Goal: Task Accomplishment & Management: Complete application form

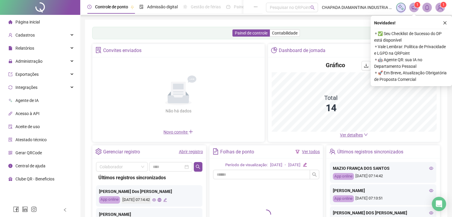
click at [443, 23] on button "button" at bounding box center [445, 22] width 7 height 7
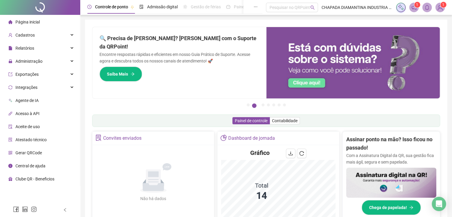
scroll to position [149, 0]
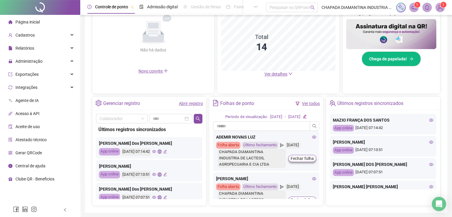
click at [193, 101] on link "Abrir registro" at bounding box center [191, 103] width 24 height 5
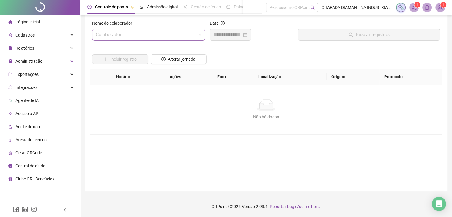
drag, startPoint x: 193, startPoint y: 32, endPoint x: 197, endPoint y: 38, distance: 8.3
click at [194, 33] on input "search" at bounding box center [146, 34] width 101 height 11
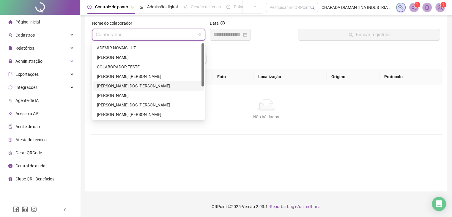
scroll to position [57, 0]
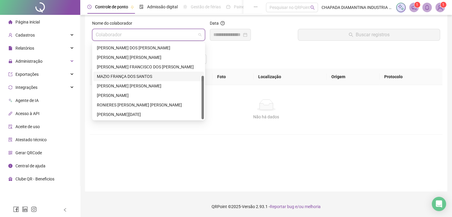
click at [153, 79] on div "MAZIO FRANÇA DOS SANTOS" at bounding box center [149, 76] width 104 height 7
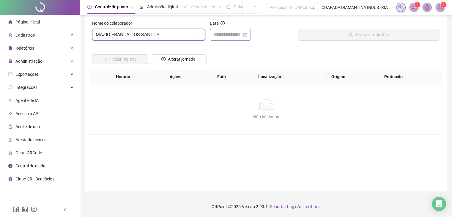
click at [242, 40] on div at bounding box center [230, 35] width 41 height 12
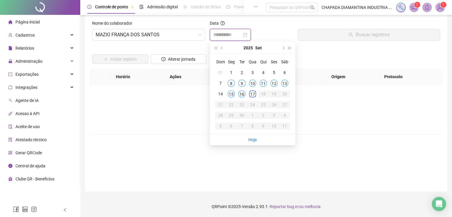
type input "**********"
click at [243, 94] on div "16" at bounding box center [242, 93] width 7 height 7
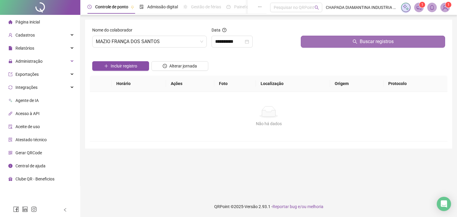
click at [316, 41] on button "Buscar registros" at bounding box center [373, 42] width 144 height 12
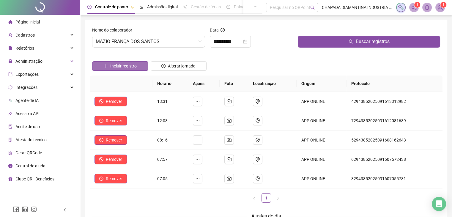
click at [122, 67] on span "Incluir registro" at bounding box center [123, 66] width 26 height 7
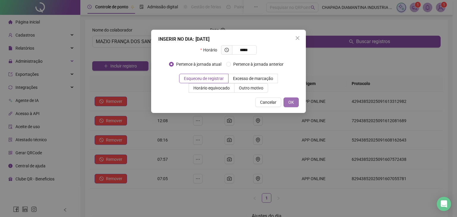
type input "*****"
click at [289, 103] on span "OK" at bounding box center [291, 102] width 6 height 7
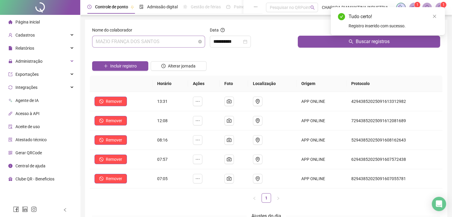
click at [174, 44] on span "MAZIO FRANÇA DOS SANTOS" at bounding box center [149, 41] width 106 height 11
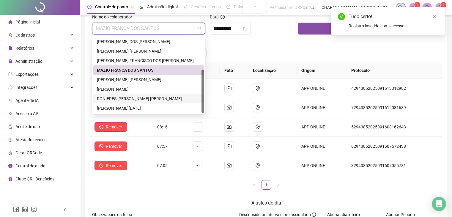
click at [159, 103] on div "RONIERES [PERSON_NAME] [PERSON_NAME]" at bounding box center [148, 99] width 111 height 10
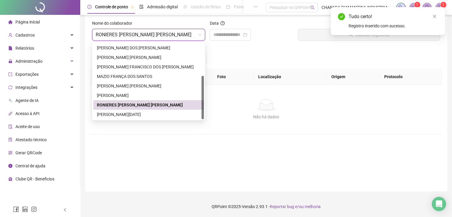
scroll to position [7, 0]
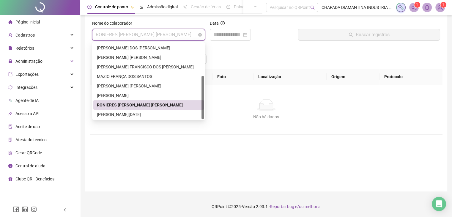
click at [162, 33] on span "RONIERES [PERSON_NAME] [PERSON_NAME]" at bounding box center [149, 34] width 106 height 11
click at [152, 112] on div "[PERSON_NAME][DATE]" at bounding box center [149, 114] width 104 height 7
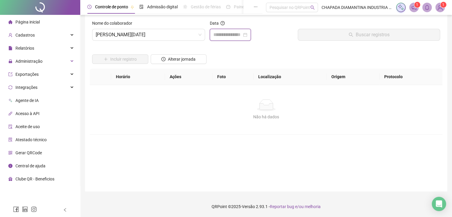
click at [242, 34] on input at bounding box center [228, 34] width 29 height 7
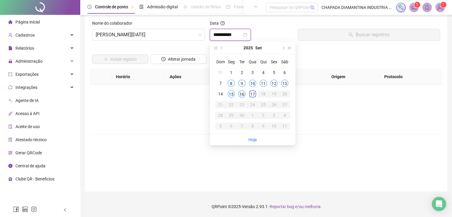
type input "**********"
click at [242, 93] on div "16" at bounding box center [242, 93] width 7 height 7
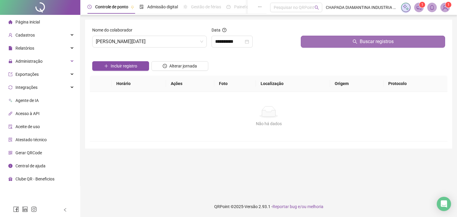
click at [312, 47] on button "Buscar registros" at bounding box center [373, 42] width 144 height 12
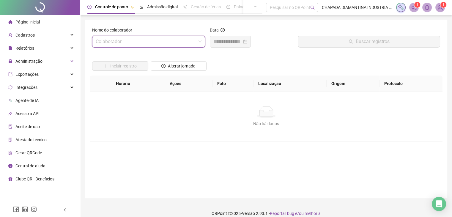
click at [197, 48] on div "Nome do colaborador Colaborador" at bounding box center [149, 40] width 118 height 26
click at [195, 43] on input "search" at bounding box center [146, 41] width 101 height 11
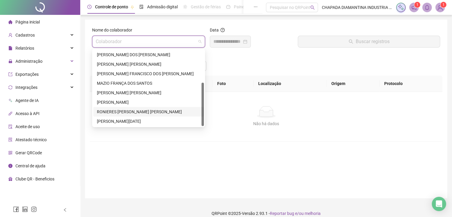
click at [159, 113] on div "RONIERES [PERSON_NAME] [PERSON_NAME]" at bounding box center [149, 112] width 104 height 7
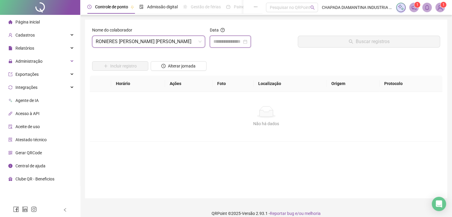
click at [232, 40] on input at bounding box center [228, 41] width 29 height 7
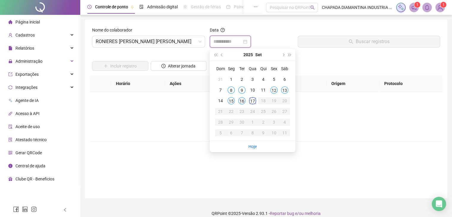
type input "**********"
click at [244, 103] on div "16" at bounding box center [242, 100] width 7 height 7
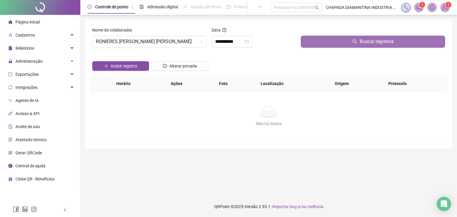
click at [324, 43] on button "Buscar registros" at bounding box center [373, 42] width 144 height 12
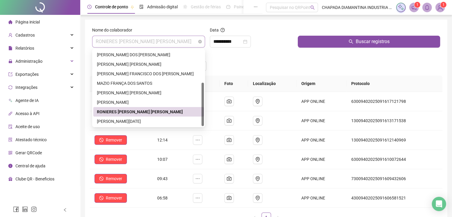
click at [174, 41] on span "RONIERES [PERSON_NAME] [PERSON_NAME]" at bounding box center [149, 41] width 106 height 11
click at [144, 102] on div "[PERSON_NAME]" at bounding box center [149, 102] width 104 height 7
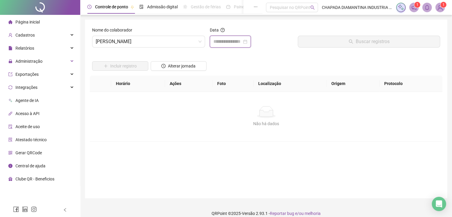
click at [227, 40] on input at bounding box center [228, 41] width 29 height 7
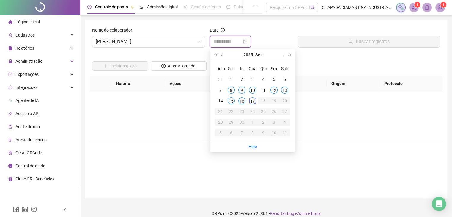
type input "**********"
drag, startPoint x: 244, startPoint y: 101, endPoint x: 247, endPoint y: 99, distance: 4.0
click at [245, 101] on div "16" at bounding box center [242, 100] width 7 height 7
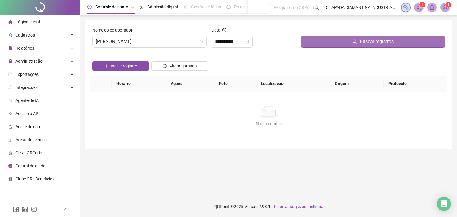
click at [308, 44] on button "Buscar registros" at bounding box center [373, 42] width 144 height 12
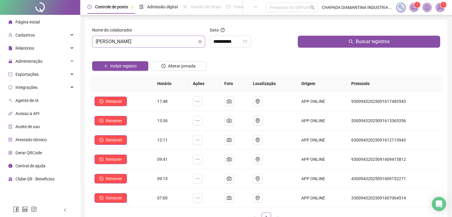
click at [176, 42] on span "[PERSON_NAME]" at bounding box center [149, 41] width 106 height 11
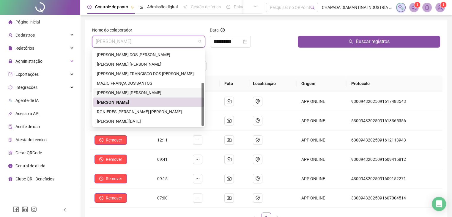
click at [165, 94] on div "[PERSON_NAME] [PERSON_NAME]" at bounding box center [149, 93] width 104 height 7
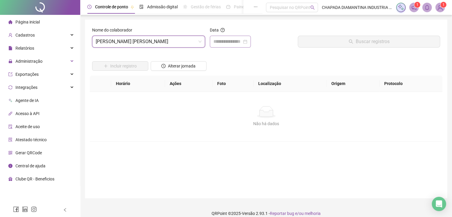
drag, startPoint x: 256, startPoint y: 37, endPoint x: 253, endPoint y: 41, distance: 4.0
click at [251, 37] on div at bounding box center [230, 42] width 41 height 12
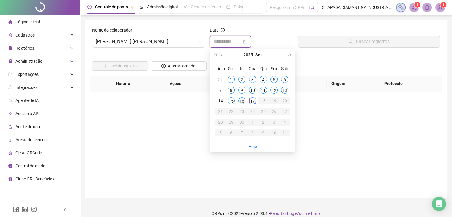
type input "**********"
click at [240, 101] on div "16" at bounding box center [242, 100] width 7 height 7
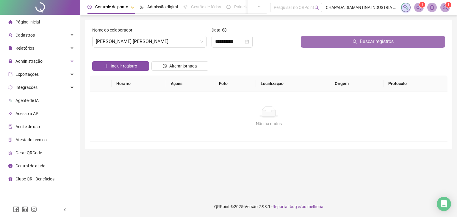
click at [312, 45] on button "Buscar registros" at bounding box center [373, 42] width 144 height 12
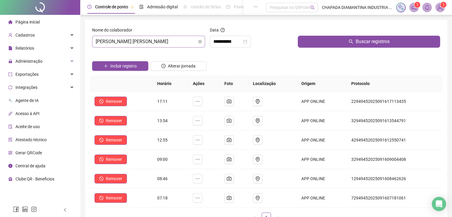
click at [177, 42] on span "[PERSON_NAME] [PERSON_NAME]" at bounding box center [149, 41] width 106 height 11
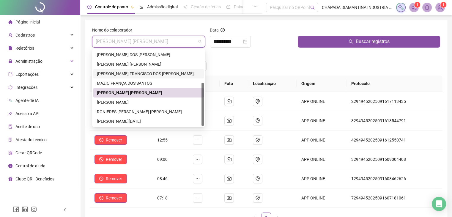
drag, startPoint x: 157, startPoint y: 72, endPoint x: 193, endPoint y: 63, distance: 36.7
click at [157, 72] on div "[PERSON_NAME] FRANCISCO DOS [PERSON_NAME]" at bounding box center [149, 73] width 104 height 7
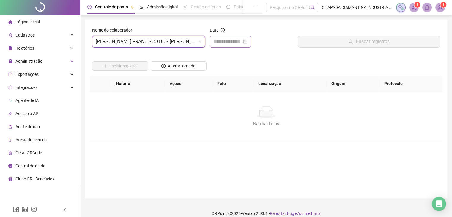
click at [222, 45] on div at bounding box center [230, 42] width 41 height 12
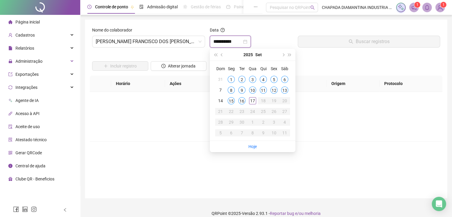
type input "**********"
drag, startPoint x: 242, startPoint y: 102, endPoint x: 260, endPoint y: 88, distance: 22.7
click at [244, 101] on div "16" at bounding box center [242, 100] width 7 height 7
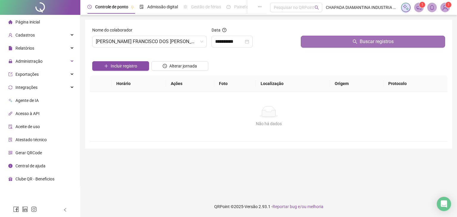
click at [310, 46] on button "Buscar registros" at bounding box center [373, 42] width 144 height 12
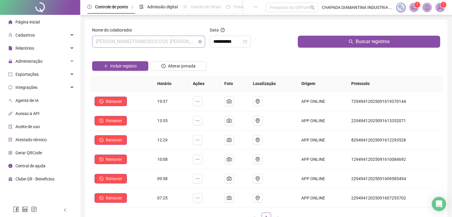
drag, startPoint x: 196, startPoint y: 43, endPoint x: 196, endPoint y: 47, distance: 3.3
click at [196, 43] on span "[PERSON_NAME] FRANCISCO DOS [PERSON_NAME]" at bounding box center [149, 41] width 106 height 11
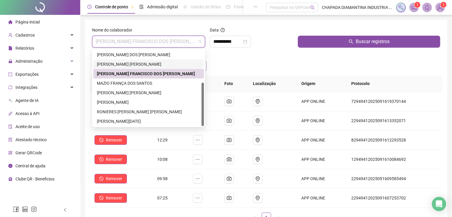
click at [177, 63] on div "[PERSON_NAME] [PERSON_NAME]" at bounding box center [149, 64] width 104 height 7
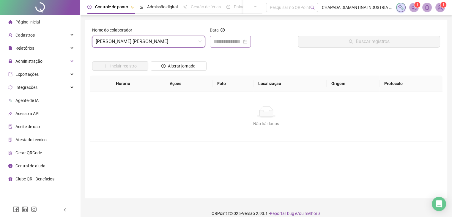
click at [224, 46] on div "Data" at bounding box center [252, 40] width 88 height 26
click at [227, 46] on div at bounding box center [230, 42] width 41 height 12
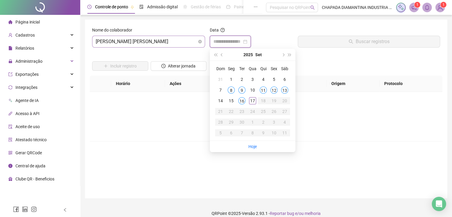
click at [191, 40] on span "[PERSON_NAME] [PERSON_NAME]" at bounding box center [149, 41] width 106 height 11
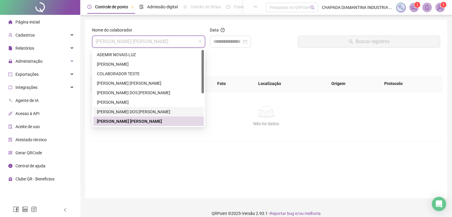
click at [128, 111] on div "[PERSON_NAME] DOS [PERSON_NAME]" at bounding box center [149, 112] width 104 height 7
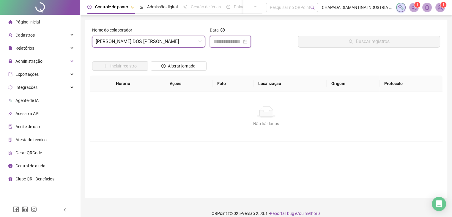
click at [239, 41] on input at bounding box center [228, 41] width 29 height 7
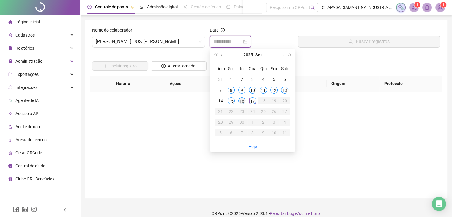
type input "**********"
drag, startPoint x: 244, startPoint y: 103, endPoint x: 246, endPoint y: 96, distance: 6.5
click at [244, 103] on div "16" at bounding box center [242, 100] width 7 height 7
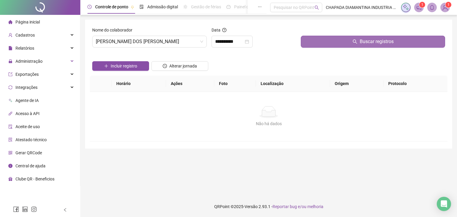
click at [312, 46] on button "Buscar registros" at bounding box center [373, 42] width 144 height 12
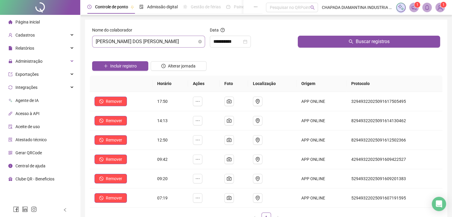
click at [158, 43] on span "[PERSON_NAME] DOS [PERSON_NAME]" at bounding box center [149, 41] width 106 height 11
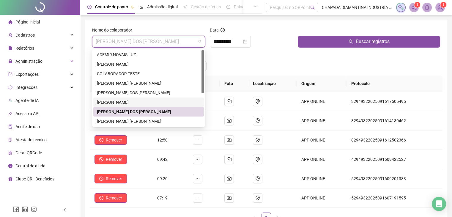
click at [139, 103] on div "[PERSON_NAME]" at bounding box center [149, 102] width 104 height 7
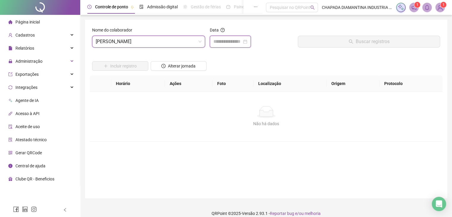
drag, startPoint x: 222, startPoint y: 41, endPoint x: 223, endPoint y: 48, distance: 7.8
click at [223, 42] on input at bounding box center [228, 41] width 29 height 7
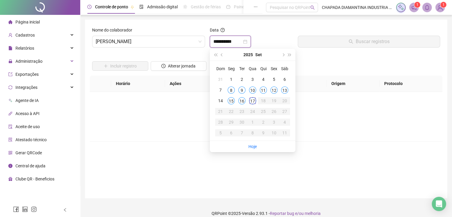
type input "**********"
click at [243, 101] on div "16" at bounding box center [242, 100] width 7 height 7
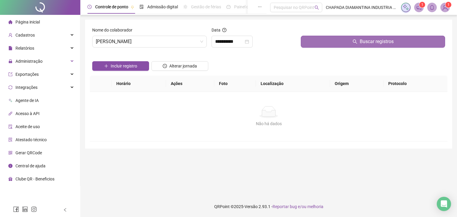
click at [306, 44] on button "Buscar registros" at bounding box center [373, 42] width 144 height 12
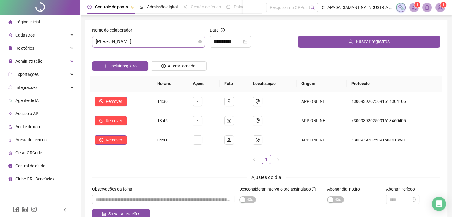
click at [181, 41] on span "[PERSON_NAME]" at bounding box center [149, 41] width 106 height 11
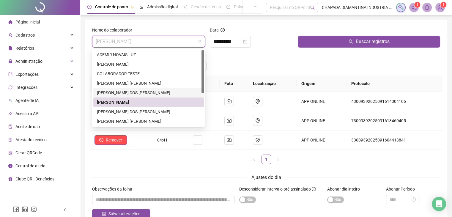
drag, startPoint x: 162, startPoint y: 94, endPoint x: 178, endPoint y: 88, distance: 17.9
click at [162, 94] on div "[PERSON_NAME] DOS [PERSON_NAME]" at bounding box center [149, 93] width 104 height 7
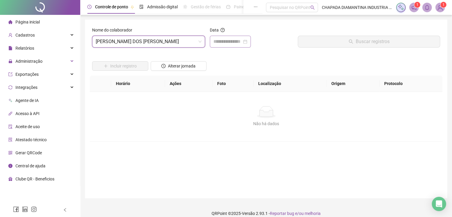
click at [247, 42] on div at bounding box center [231, 41] width 34 height 7
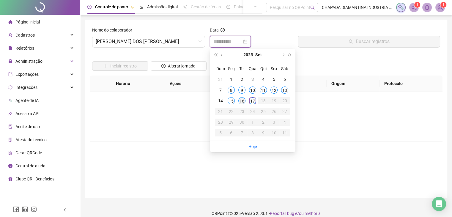
type input "**********"
click at [244, 104] on div "16" at bounding box center [242, 100] width 7 height 7
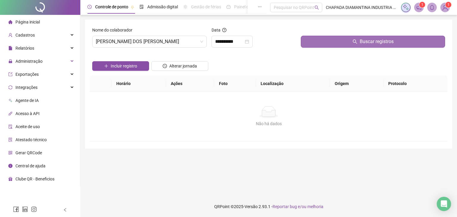
click at [338, 45] on button "Buscar registros" at bounding box center [373, 42] width 144 height 12
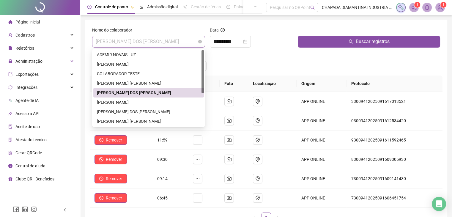
click at [168, 46] on span "[PERSON_NAME] DOS [PERSON_NAME]" at bounding box center [149, 41] width 106 height 11
click at [155, 87] on div "[PERSON_NAME] [PERSON_NAME]" at bounding box center [148, 84] width 111 height 10
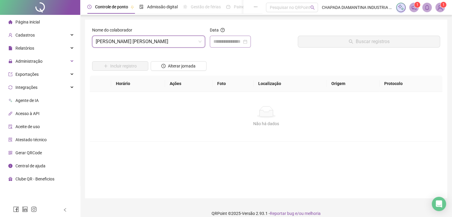
click at [236, 46] on div at bounding box center [230, 42] width 41 height 12
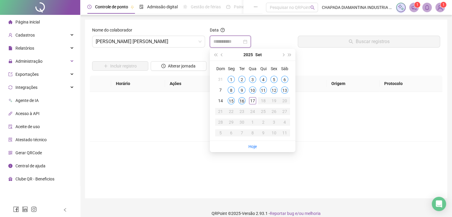
type input "**********"
click at [244, 101] on div "16" at bounding box center [242, 100] width 7 height 7
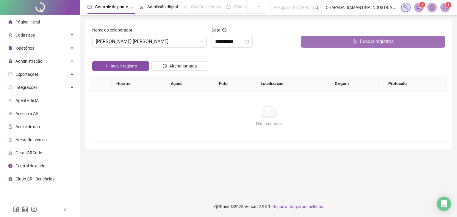
click at [317, 45] on button "Buscar registros" at bounding box center [373, 42] width 144 height 12
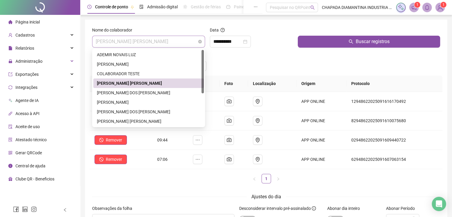
click at [161, 42] on span "[PERSON_NAME] [PERSON_NAME]" at bounding box center [149, 41] width 106 height 11
click at [141, 56] on div "ADEMIR NOVAIS LUZ" at bounding box center [149, 54] width 104 height 7
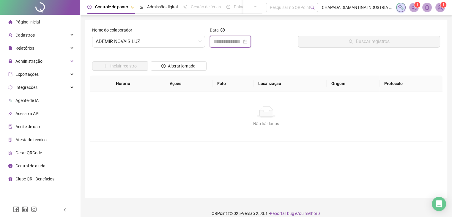
click at [227, 42] on input at bounding box center [228, 41] width 29 height 7
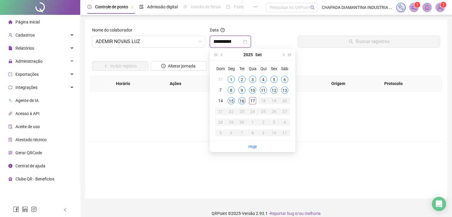
type input "**********"
click at [239, 101] on div "16" at bounding box center [242, 100] width 7 height 7
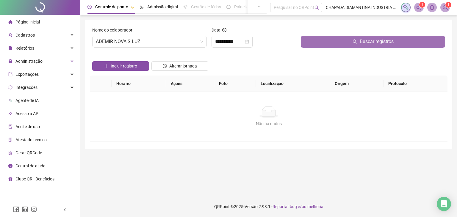
click at [311, 40] on button "Buscar registros" at bounding box center [373, 42] width 144 height 12
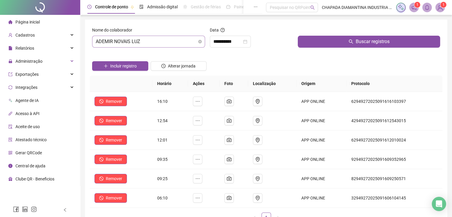
click at [191, 44] on span "ADEMIR NOVAIS LUZ" at bounding box center [149, 41] width 106 height 11
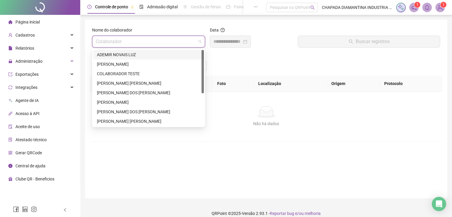
click at [198, 44] on span at bounding box center [149, 41] width 106 height 11
click at [142, 87] on div "[PERSON_NAME] [PERSON_NAME]" at bounding box center [148, 84] width 111 height 10
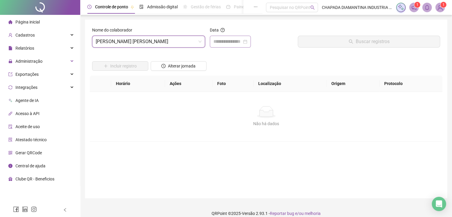
click at [225, 46] on div at bounding box center [230, 42] width 41 height 12
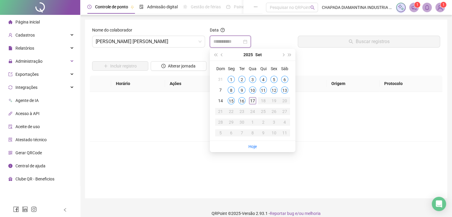
type input "**********"
click at [249, 101] on td "17" at bounding box center [252, 100] width 11 height 11
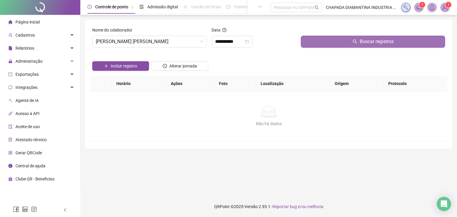
click at [321, 42] on button "Buscar registros" at bounding box center [373, 42] width 144 height 12
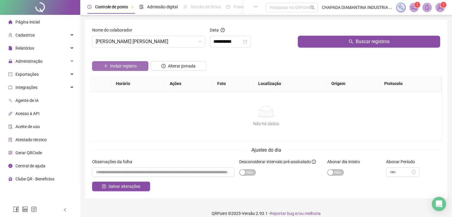
click at [137, 65] on button "Incluir registro" at bounding box center [120, 66] width 56 height 10
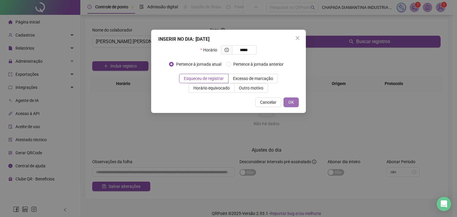
type input "*****"
click at [290, 106] on button "OK" at bounding box center [290, 103] width 15 height 10
